Goal: Task Accomplishment & Management: Complete application form

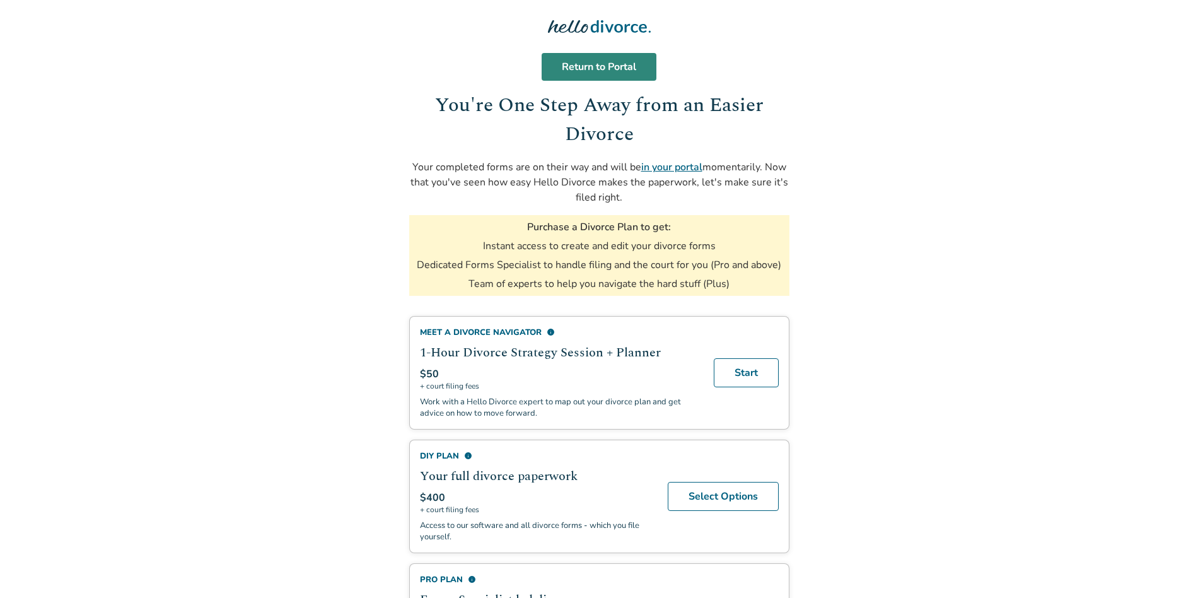
click at [607, 66] on link "Return to Portal" at bounding box center [598, 67] width 115 height 28
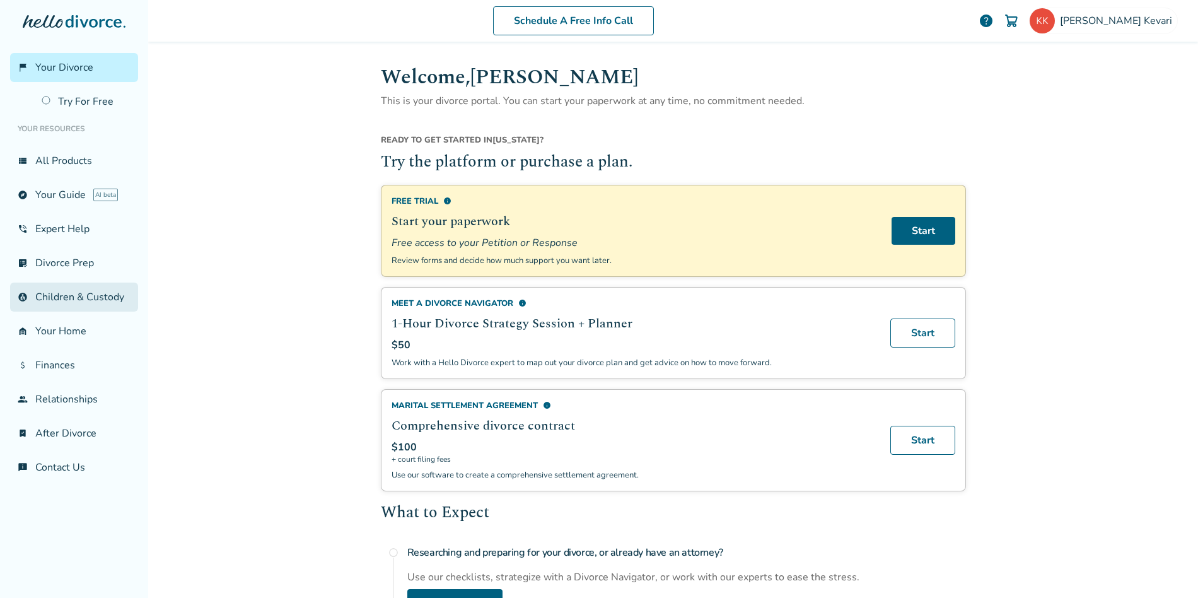
click at [52, 298] on link "account_child Children & Custody" at bounding box center [74, 296] width 128 height 29
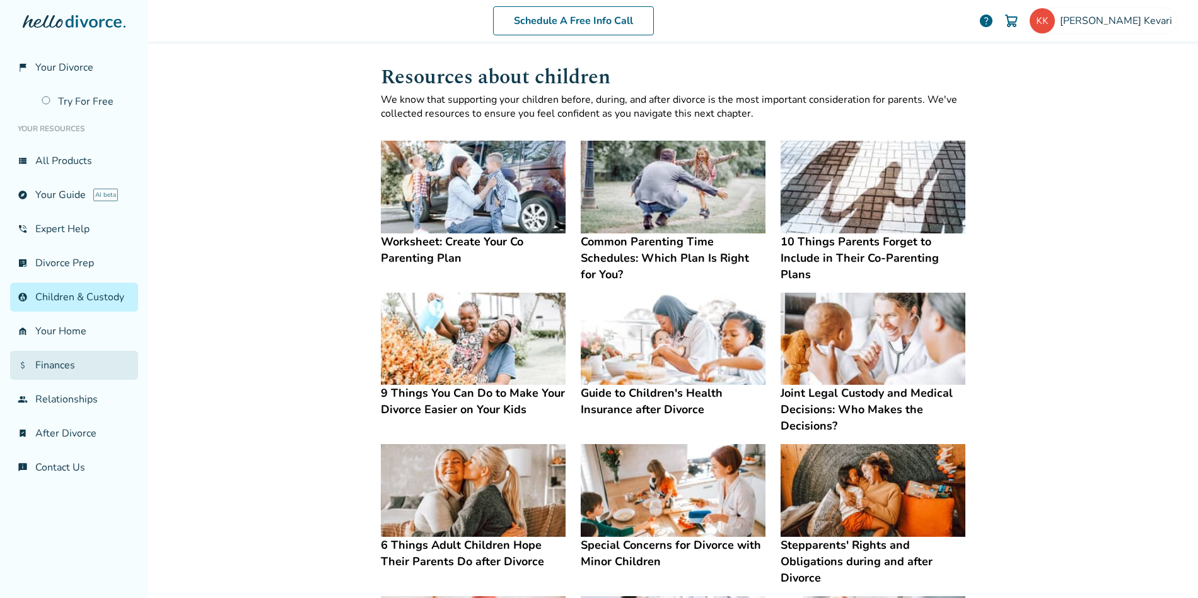
click at [54, 366] on link "attach_money Finances" at bounding box center [74, 364] width 128 height 29
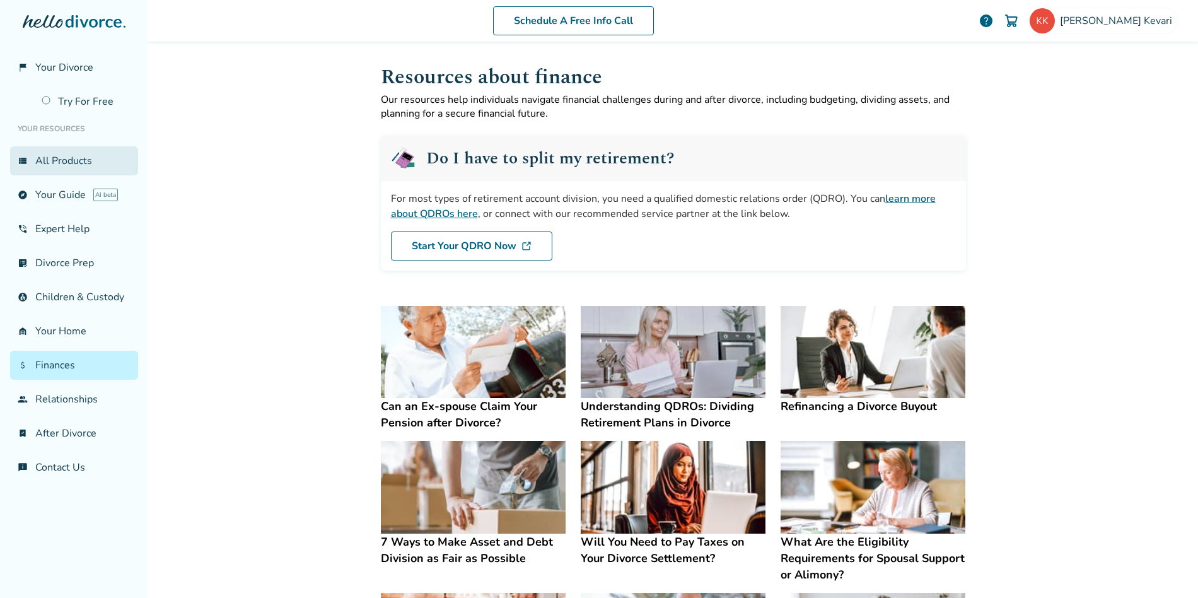
click at [58, 162] on link "view_list All Products" at bounding box center [74, 160] width 128 height 29
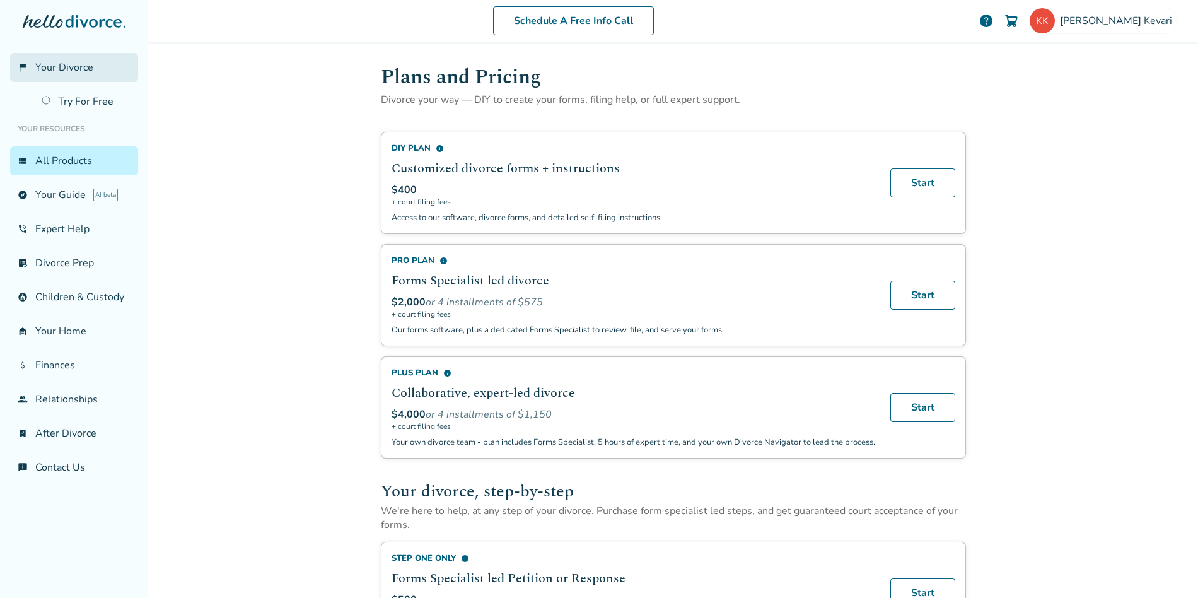
click at [58, 64] on span "Your Divorce" at bounding box center [64, 68] width 58 height 14
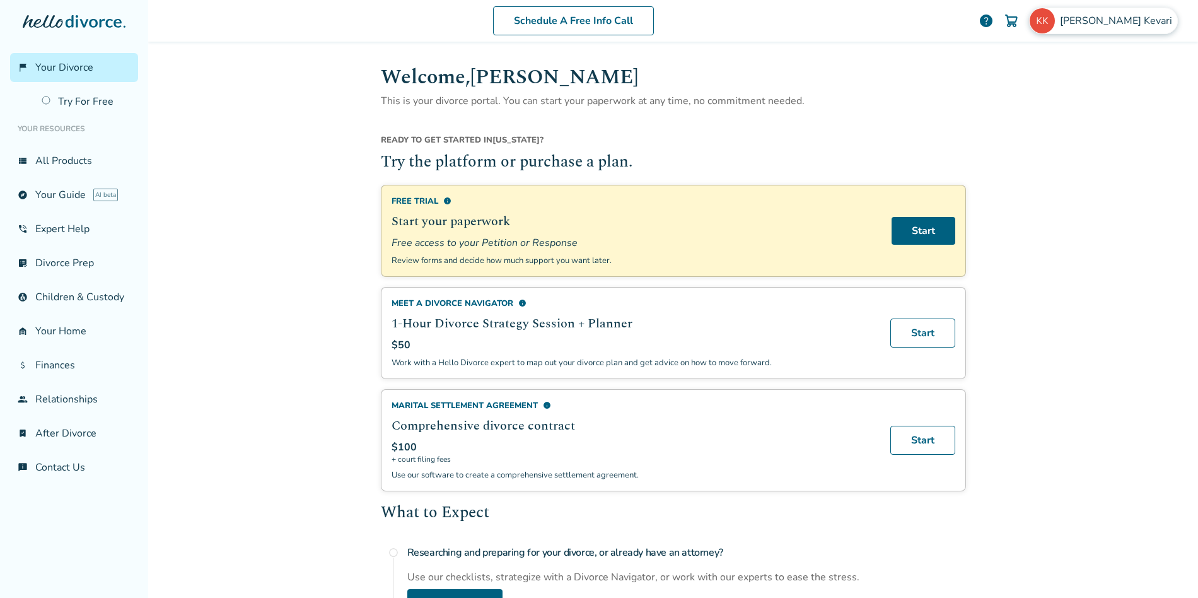
click at [1133, 20] on span "[PERSON_NAME]" at bounding box center [1118, 21] width 117 height 14
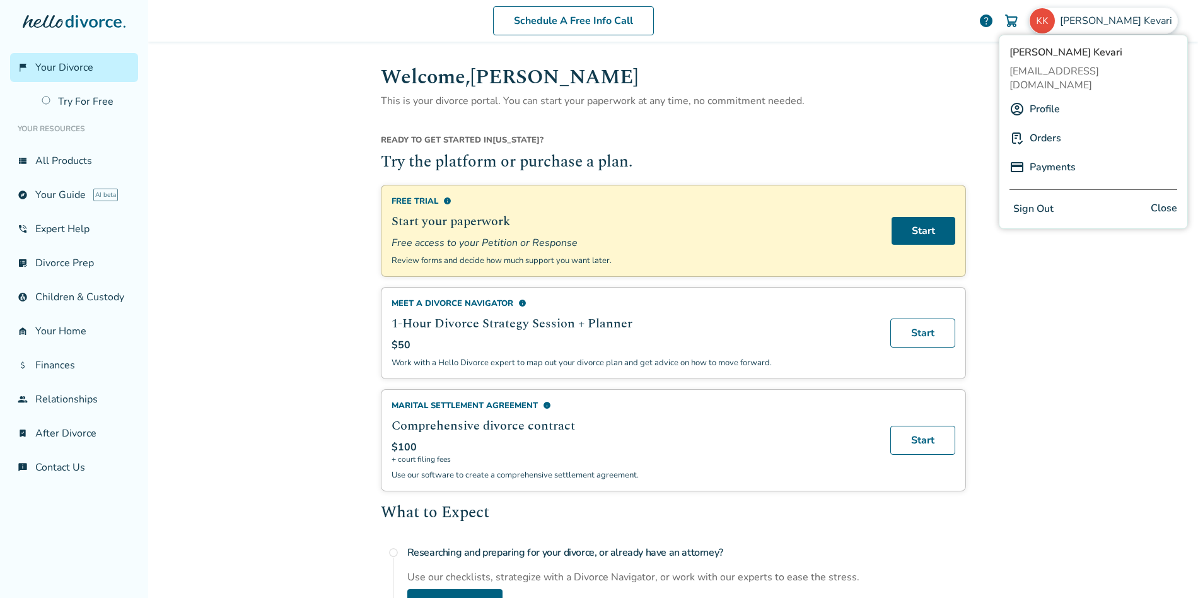
click at [1043, 129] on link "Orders" at bounding box center [1045, 138] width 32 height 24
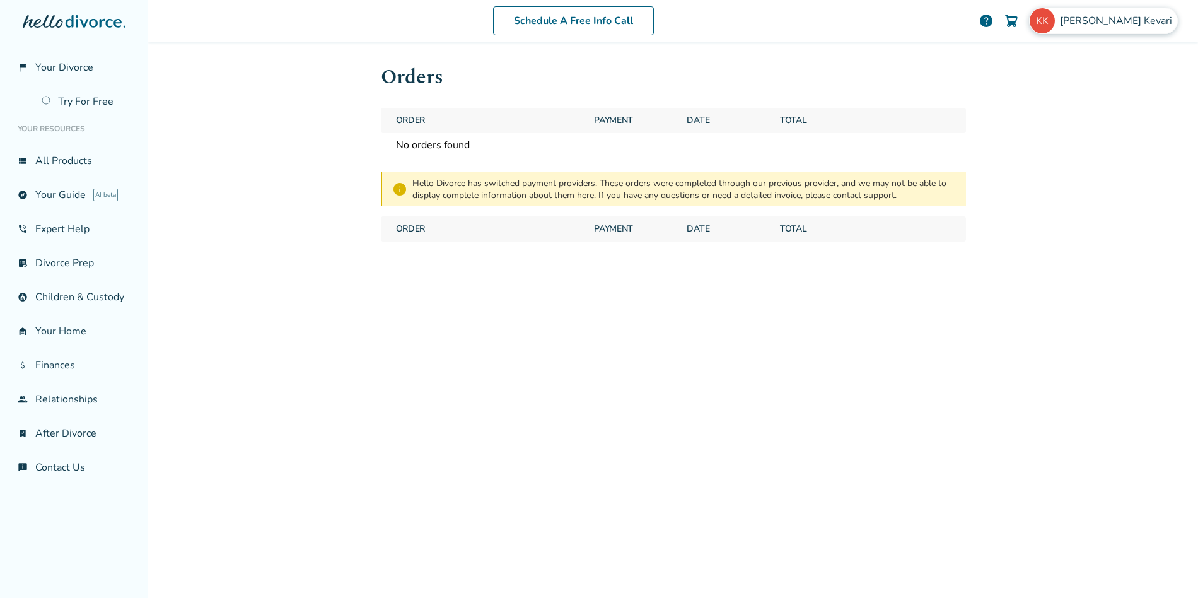
click at [1109, 23] on div "[PERSON_NAME]" at bounding box center [1103, 21] width 149 height 26
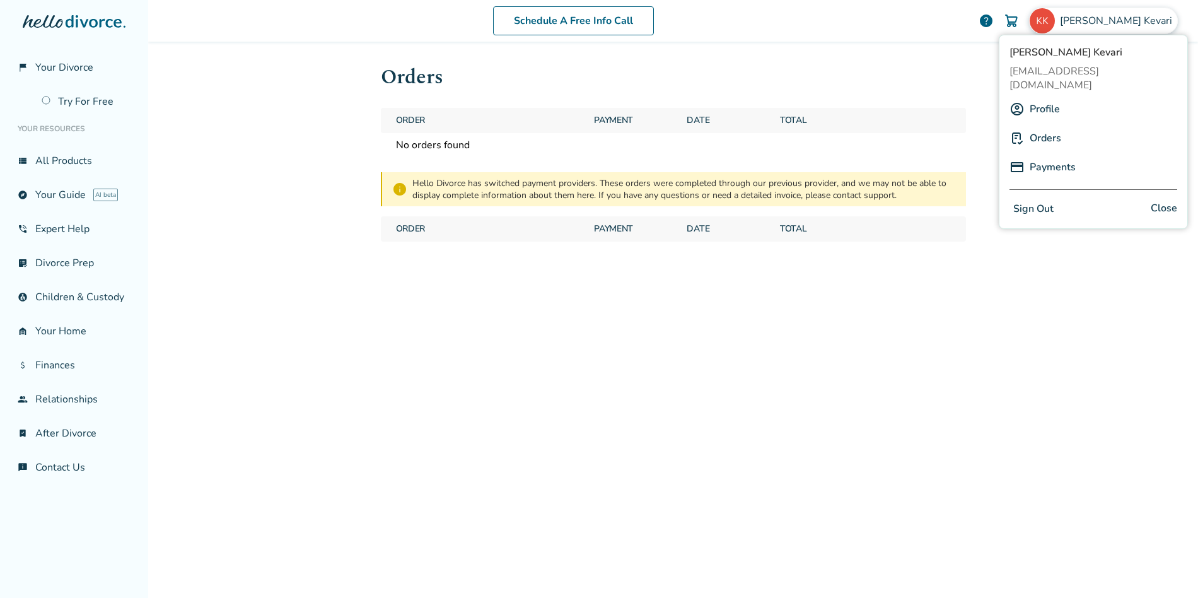
click at [1039, 100] on link "Profile" at bounding box center [1044, 109] width 30 height 24
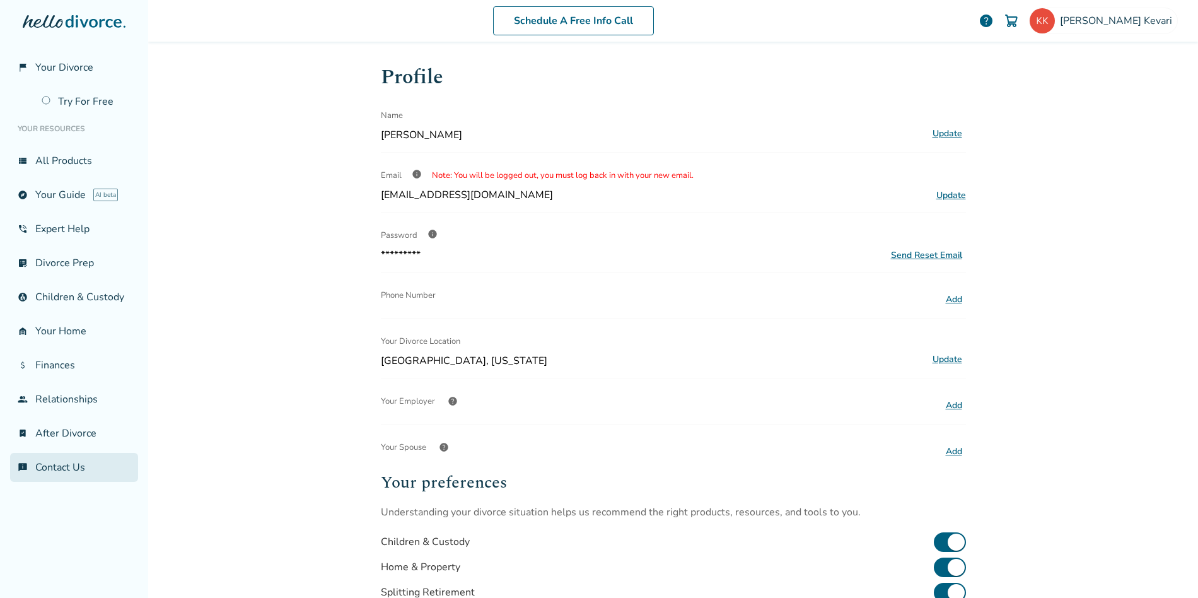
click at [95, 467] on link "chat_info Contact Us" at bounding box center [74, 467] width 128 height 29
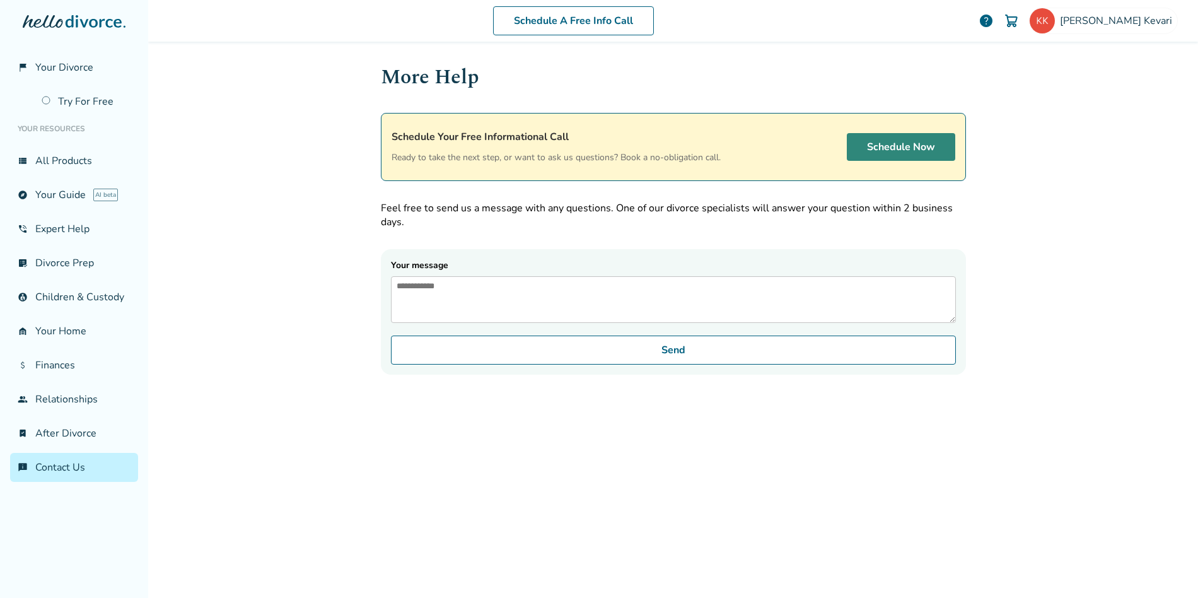
click at [924, 152] on link "Schedule Now" at bounding box center [901, 147] width 108 height 28
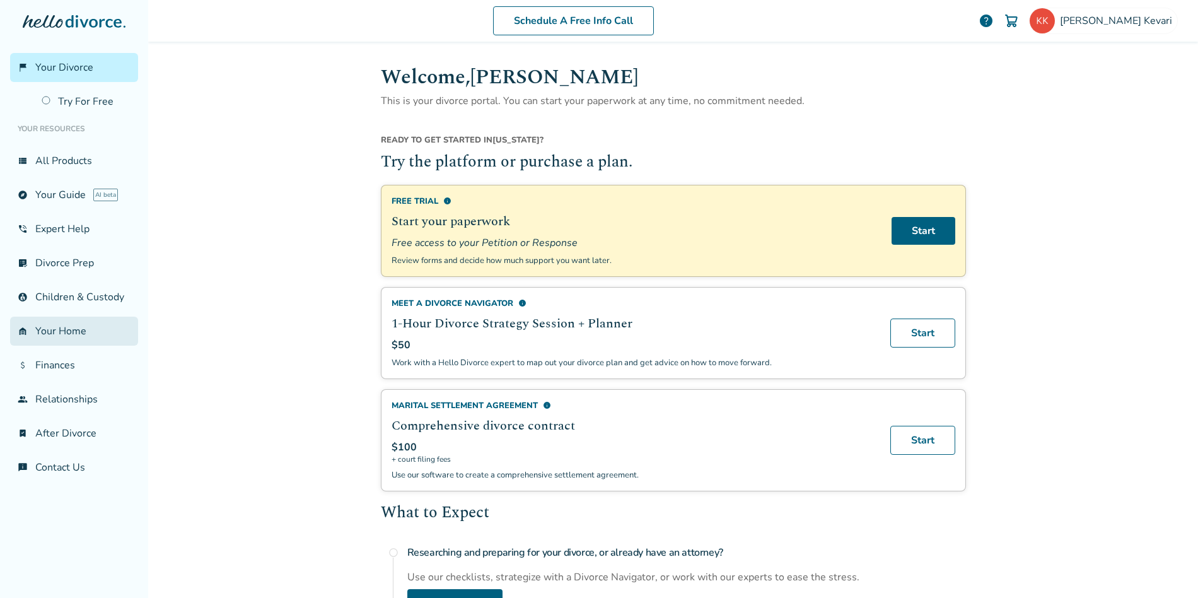
click at [53, 330] on link "garage_home Your Home" at bounding box center [74, 330] width 128 height 29
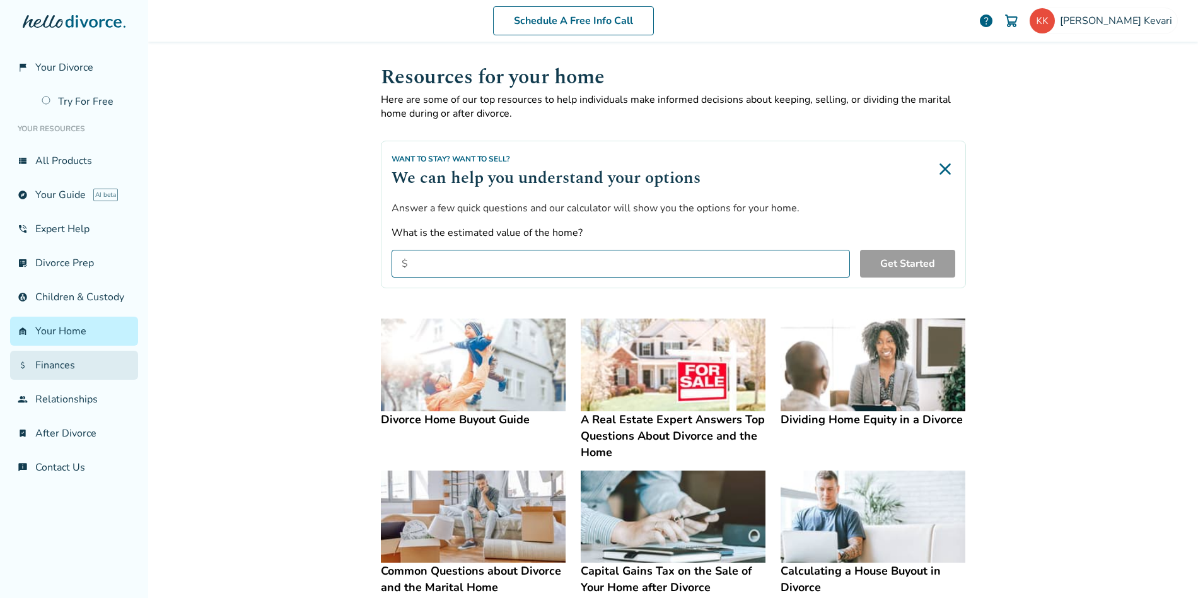
click at [42, 369] on link "attach_money Finances" at bounding box center [74, 364] width 128 height 29
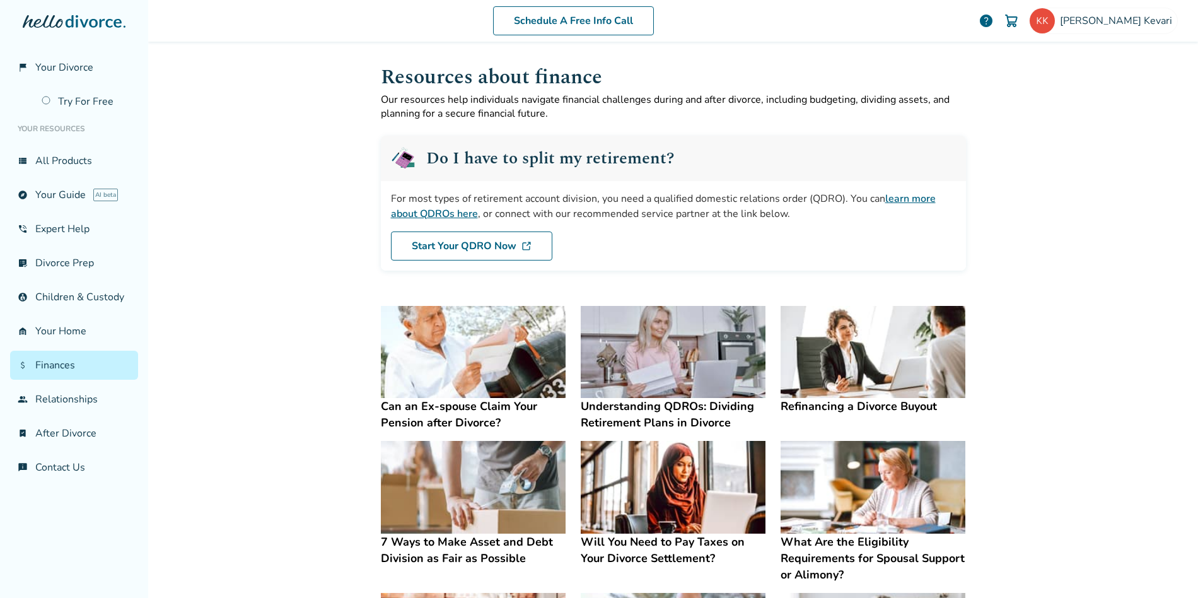
scroll to position [1, 0]
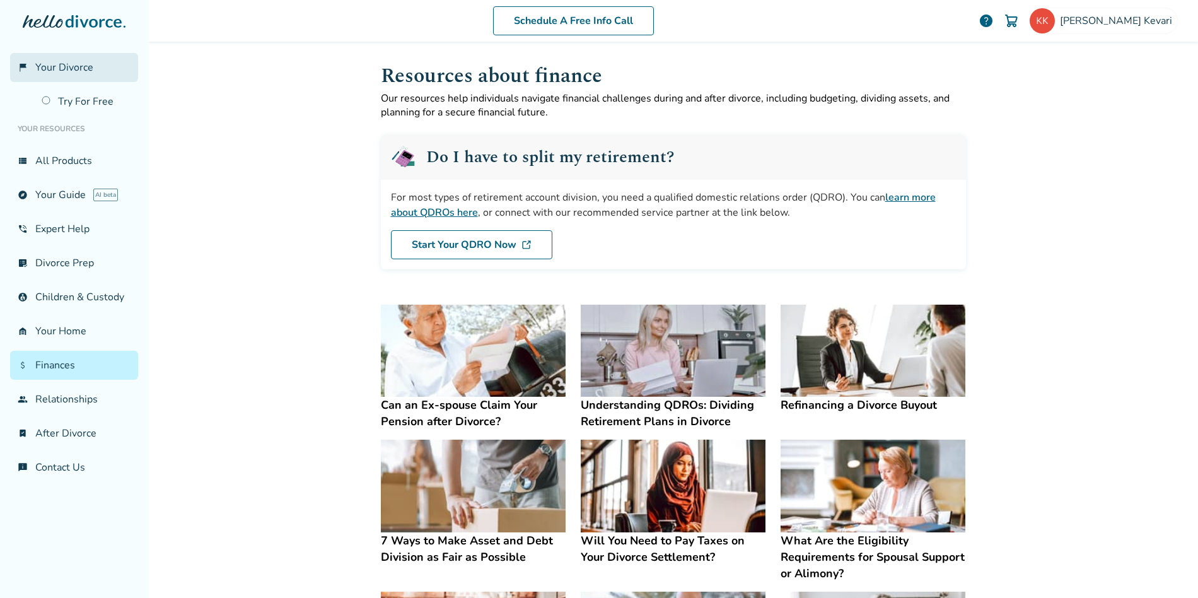
click at [67, 59] on link "flag_2 Your Divorce" at bounding box center [74, 67] width 128 height 29
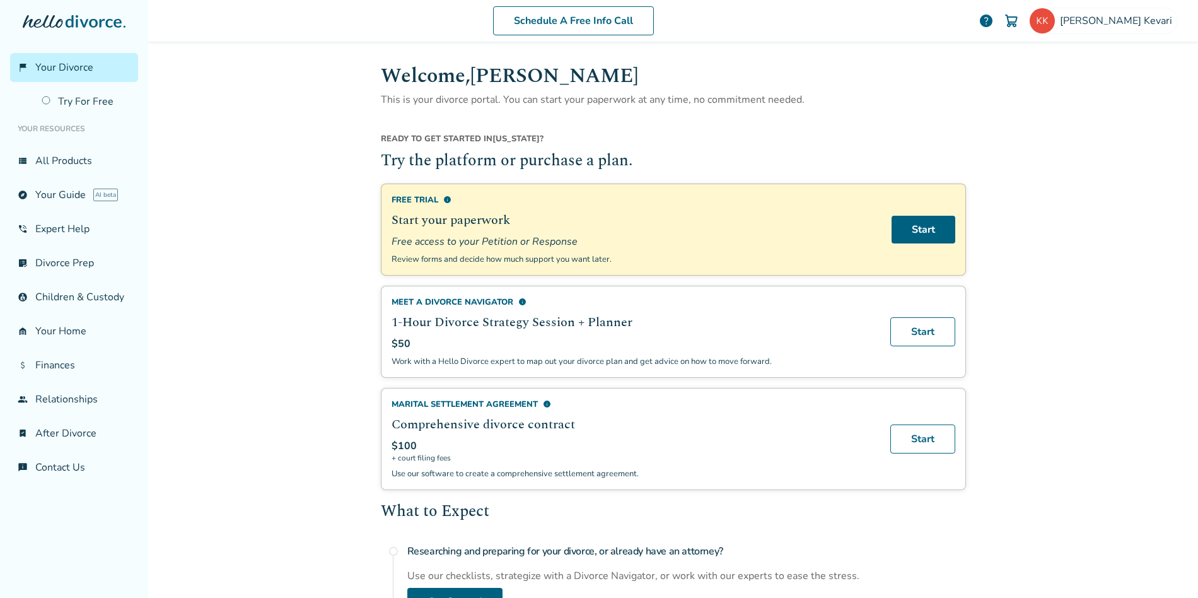
click at [939, 226] on link "Start" at bounding box center [923, 230] width 64 height 28
